Goal: Navigation & Orientation: Find specific page/section

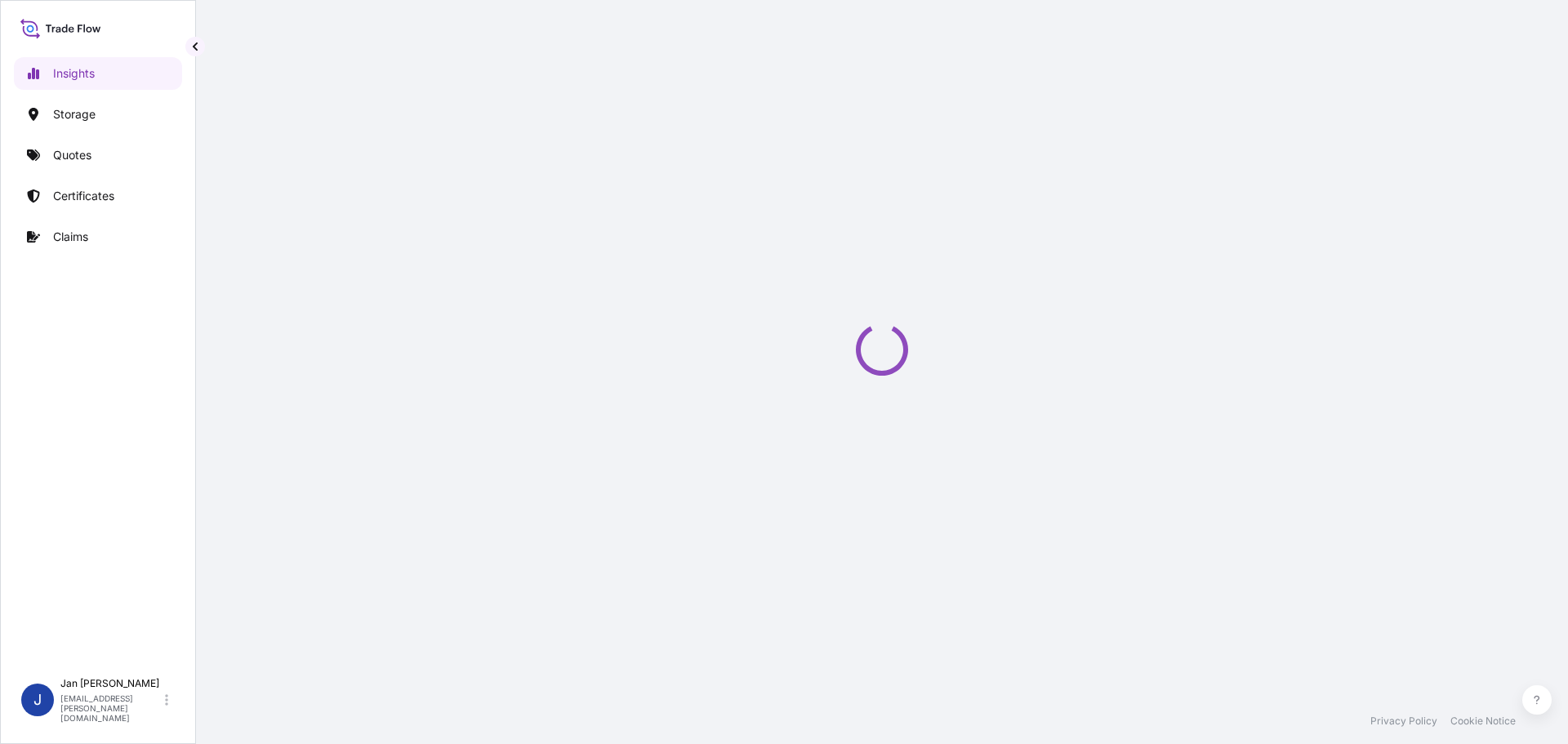
select select "2025"
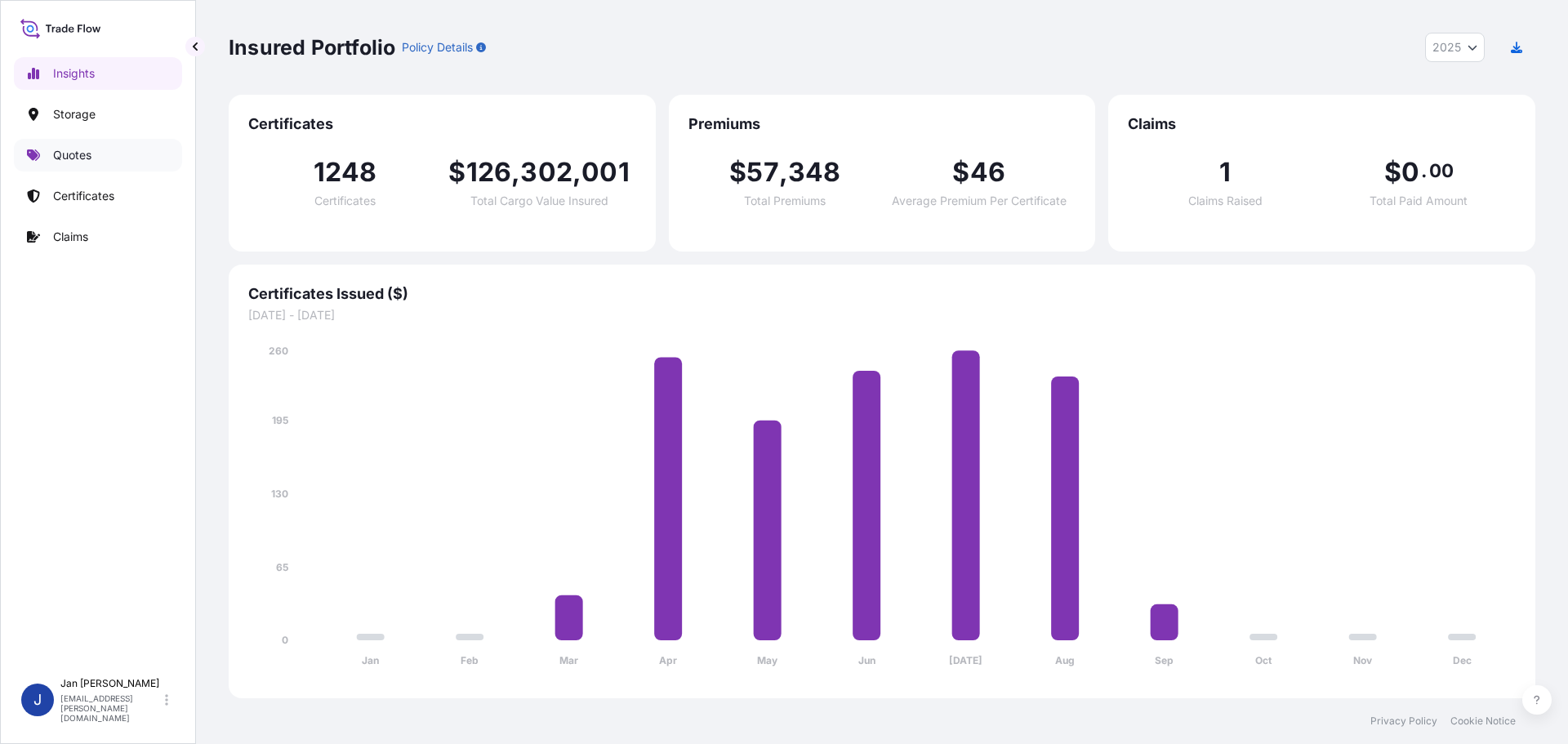
click at [71, 151] on p "Quotes" at bounding box center [72, 154] width 39 height 16
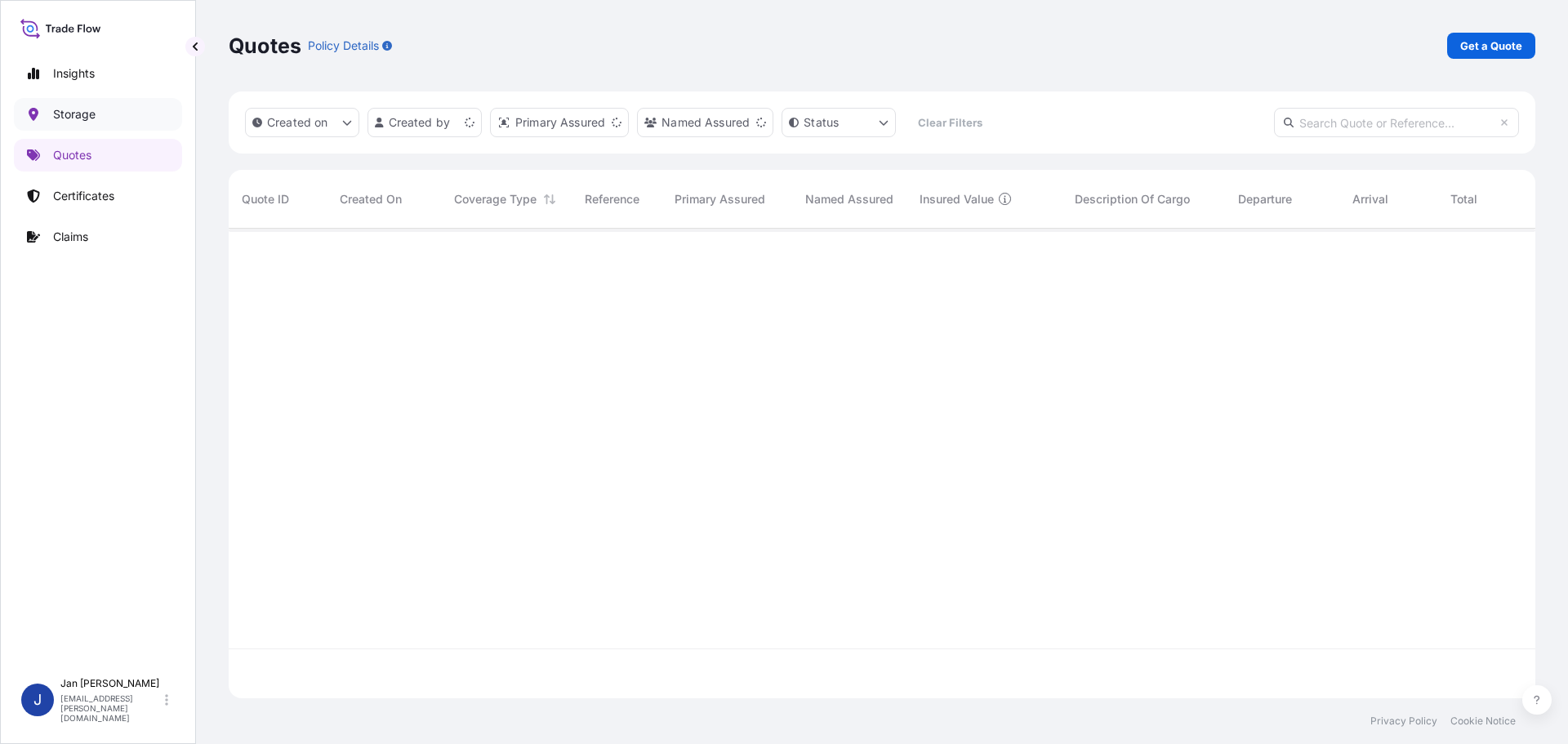
scroll to position [466, 1294]
